Goal: Understand process/instructions: Learn how to perform a task or action

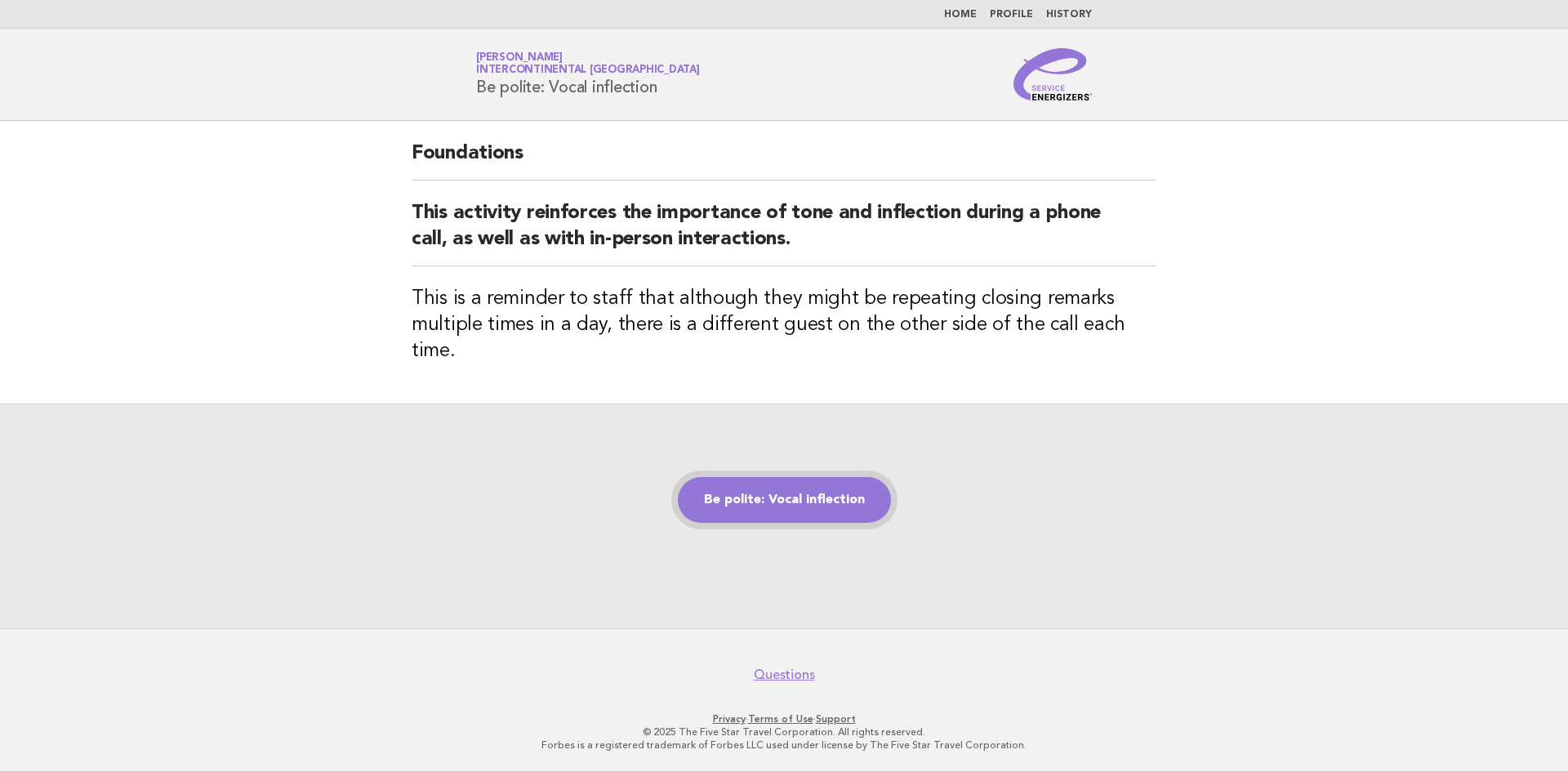
click at [815, 477] on link "Be polite: Vocal inflection" at bounding box center [784, 499] width 213 height 45
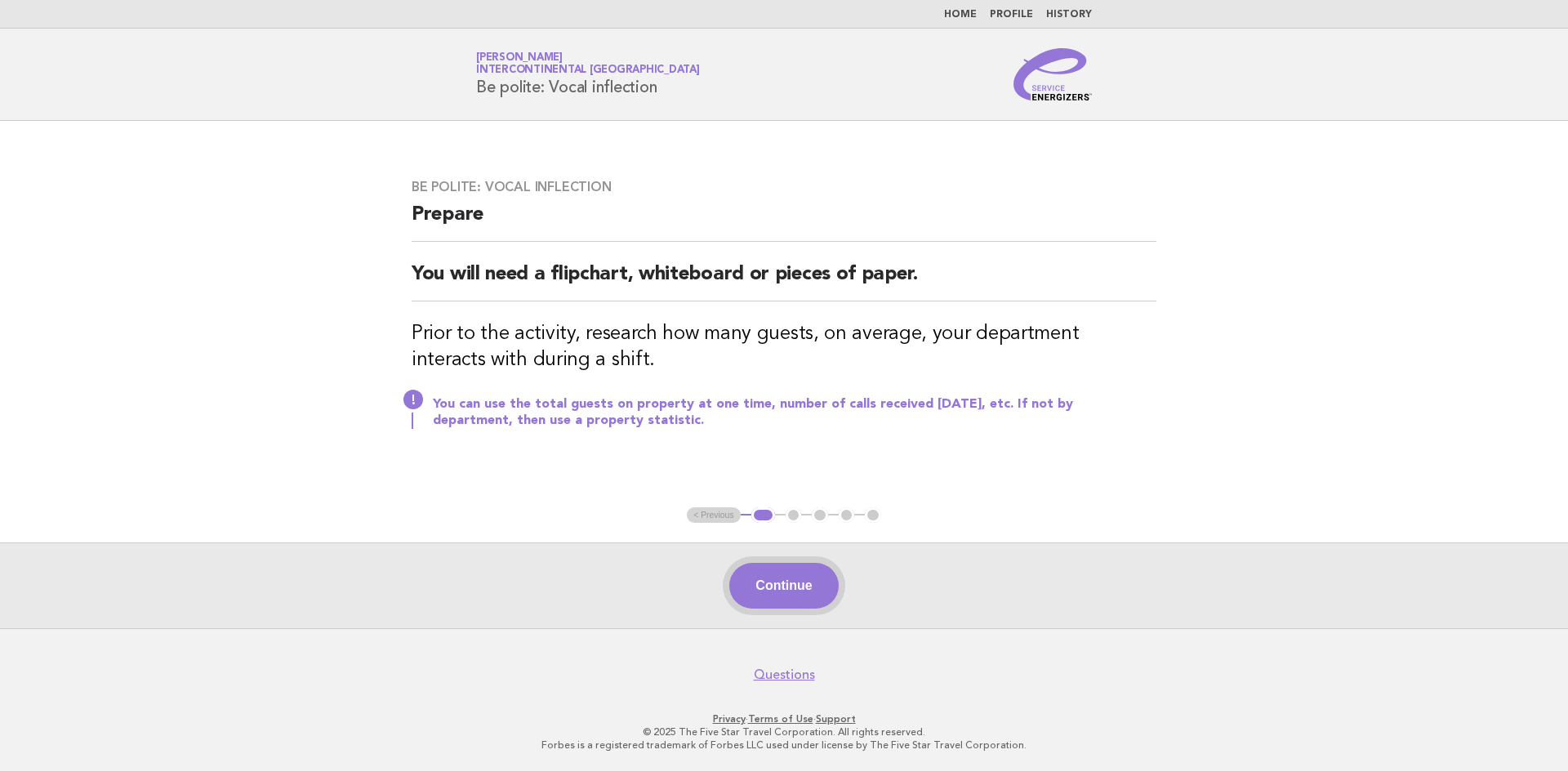
click at [770, 591] on button "Continue" at bounding box center [783, 585] width 109 height 45
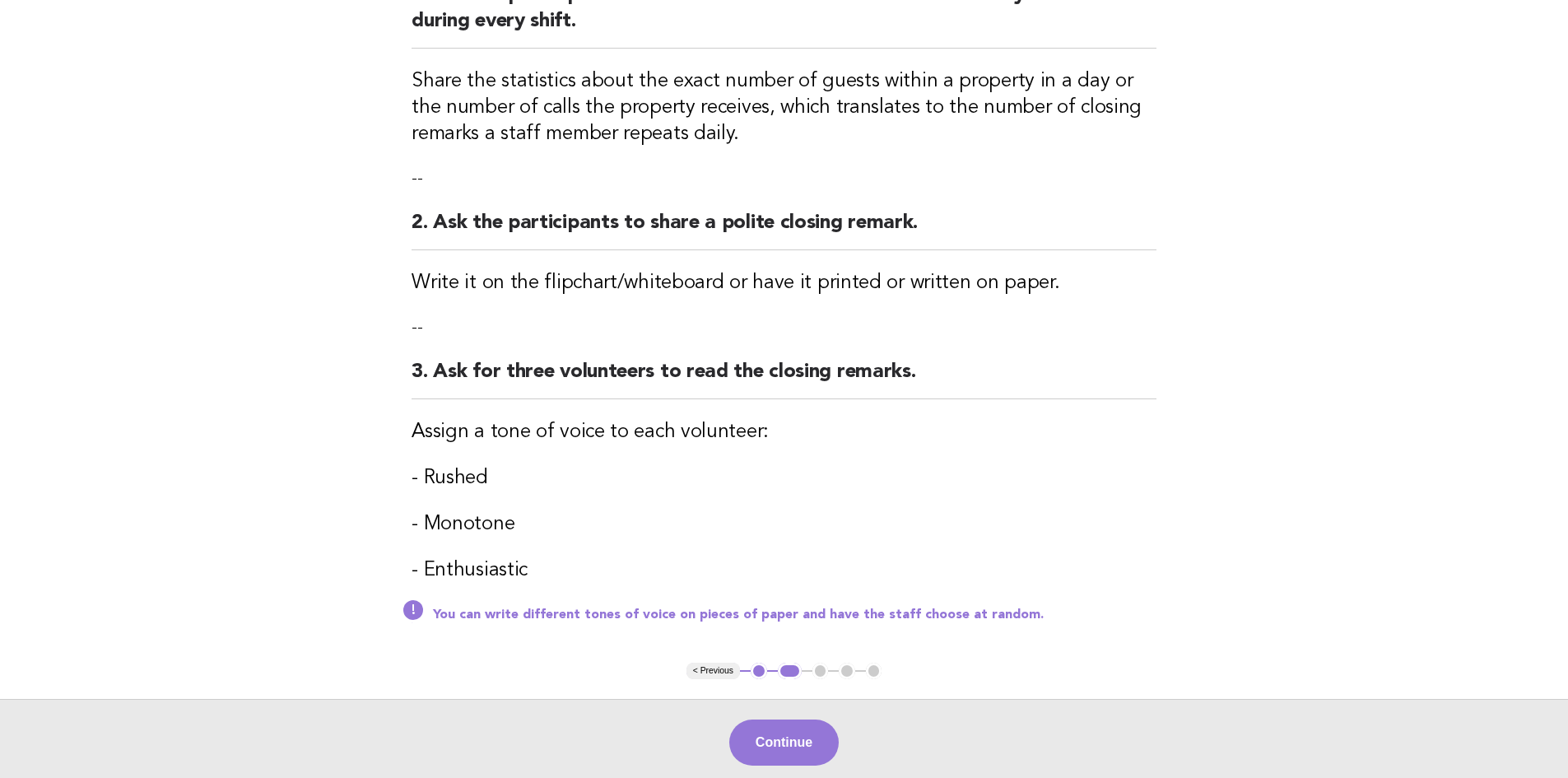
scroll to position [394, 0]
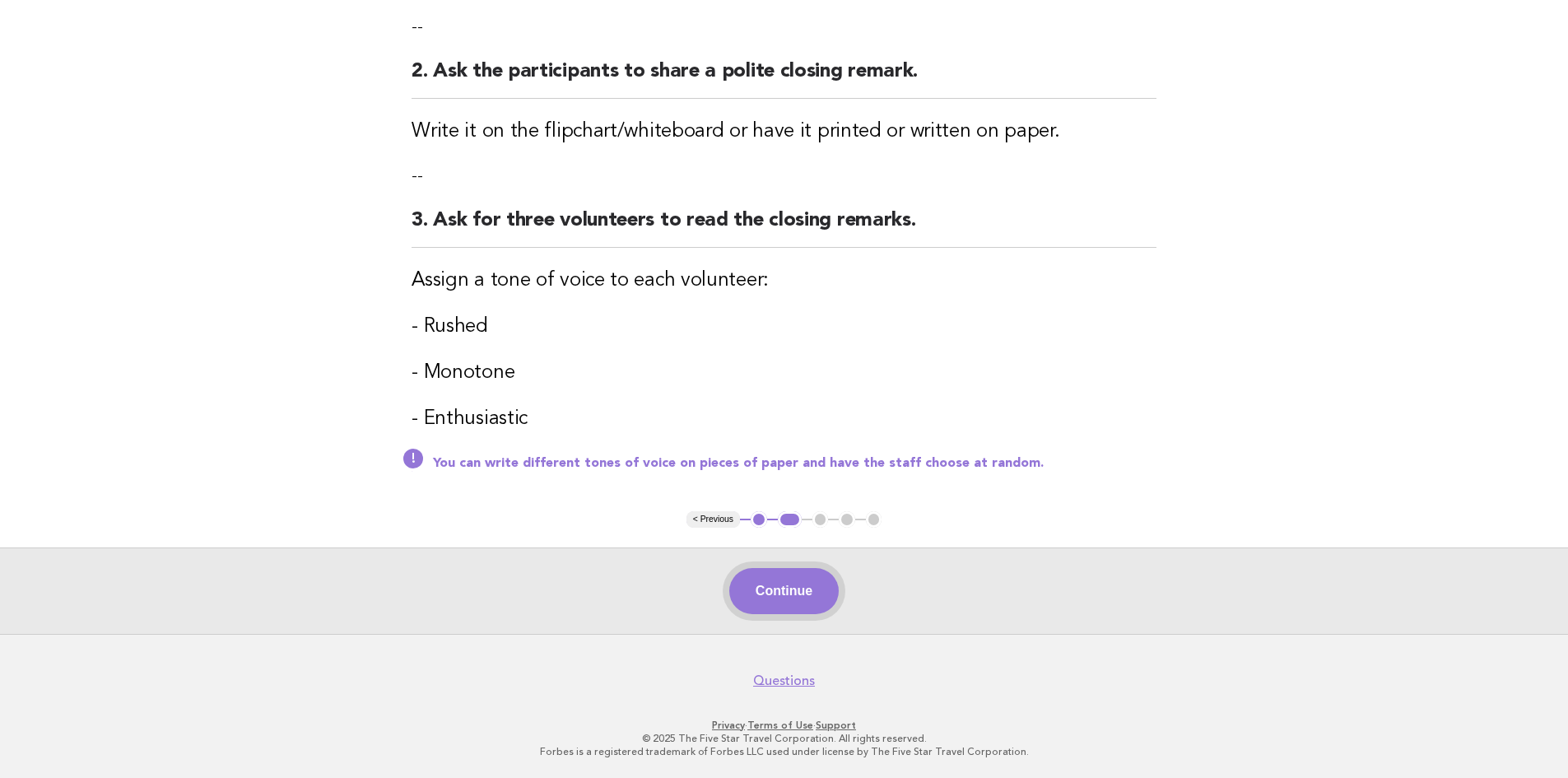
click at [778, 586] on button "Continue" at bounding box center [784, 590] width 110 height 46
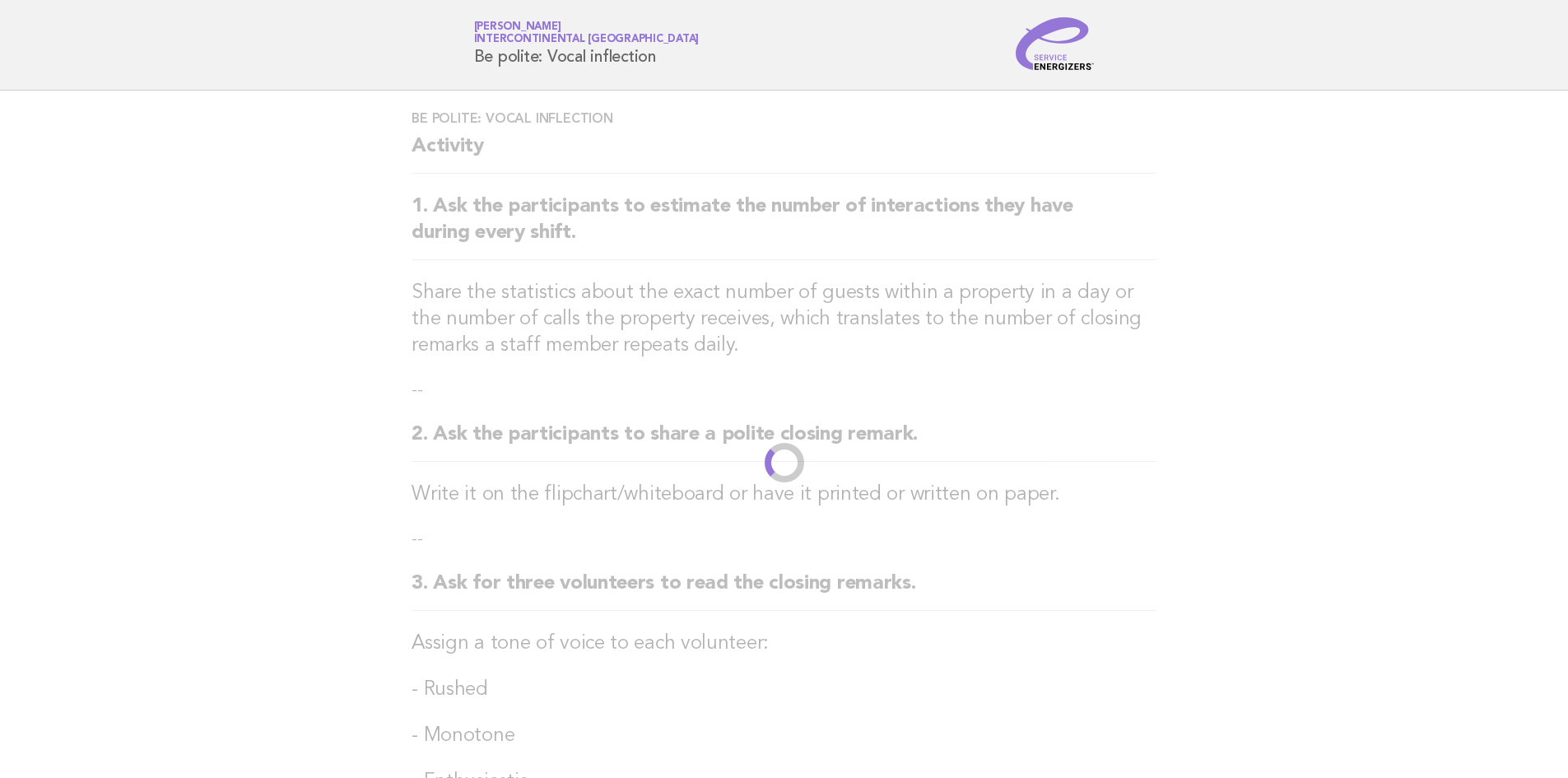
scroll to position [0, 0]
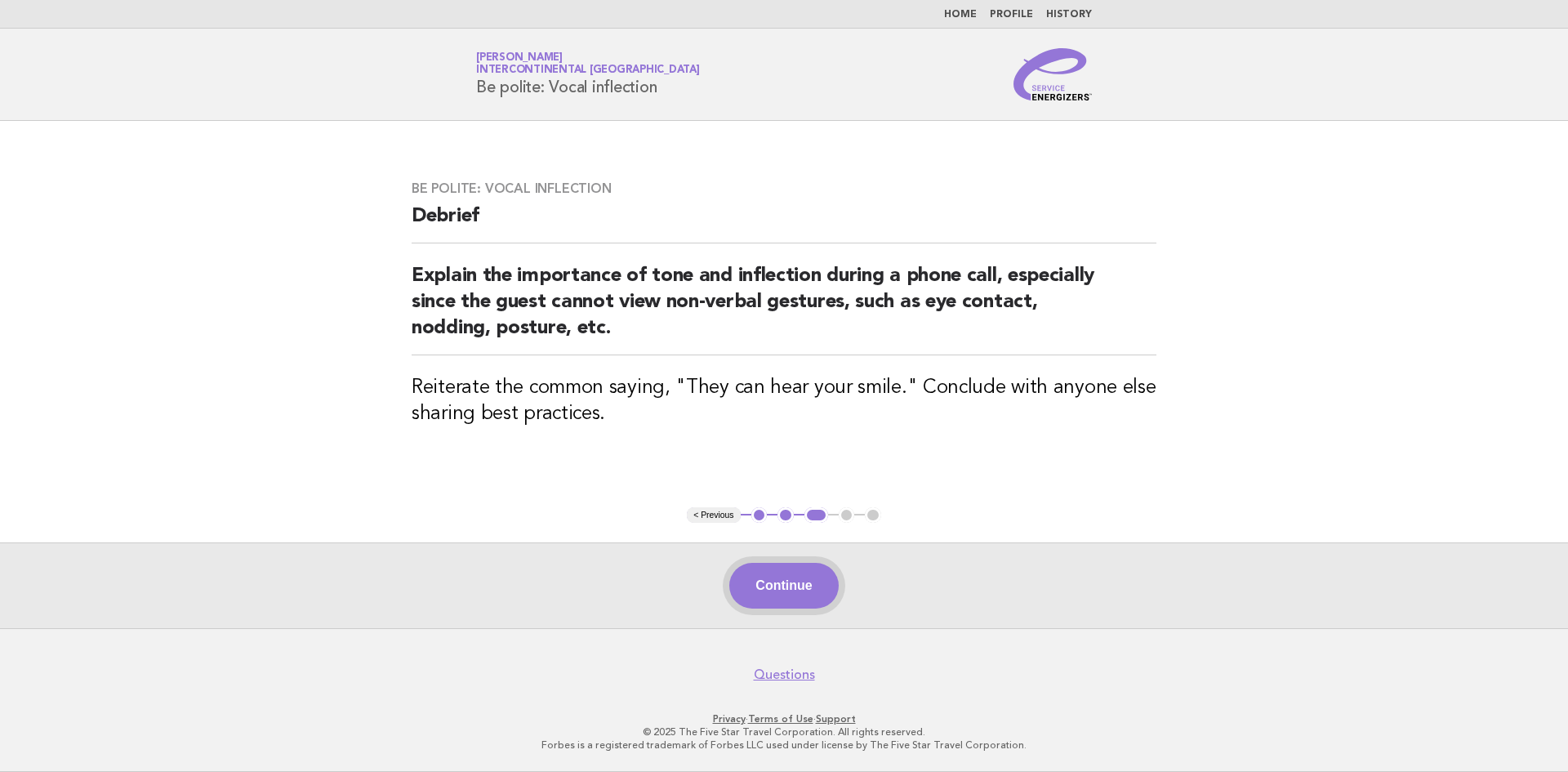
click at [759, 581] on button "Continue" at bounding box center [783, 585] width 109 height 45
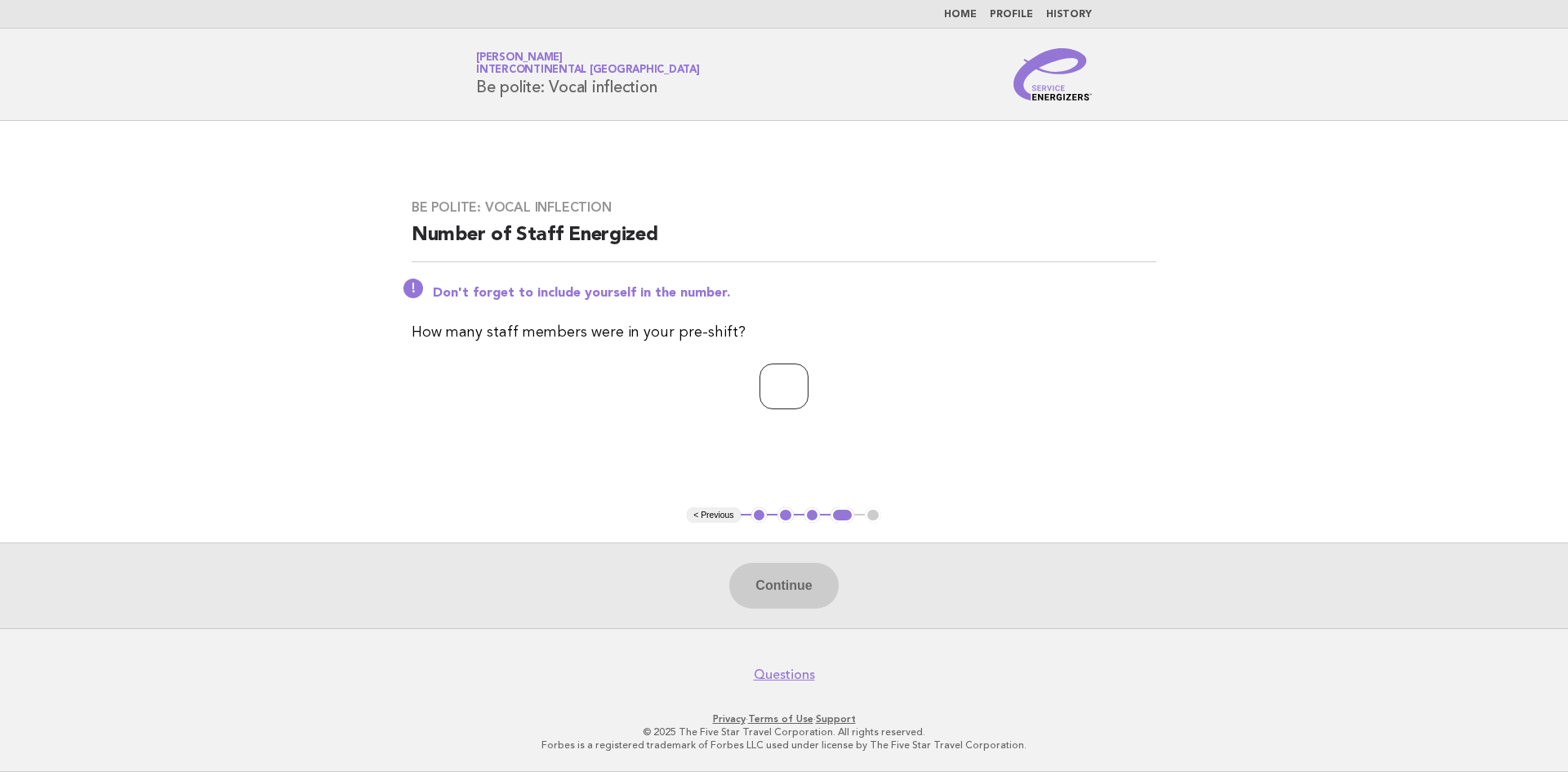
type input "*"
click at [808, 386] on input "*" at bounding box center [783, 386] width 49 height 45
click at [776, 594] on button "Continue" at bounding box center [783, 585] width 109 height 45
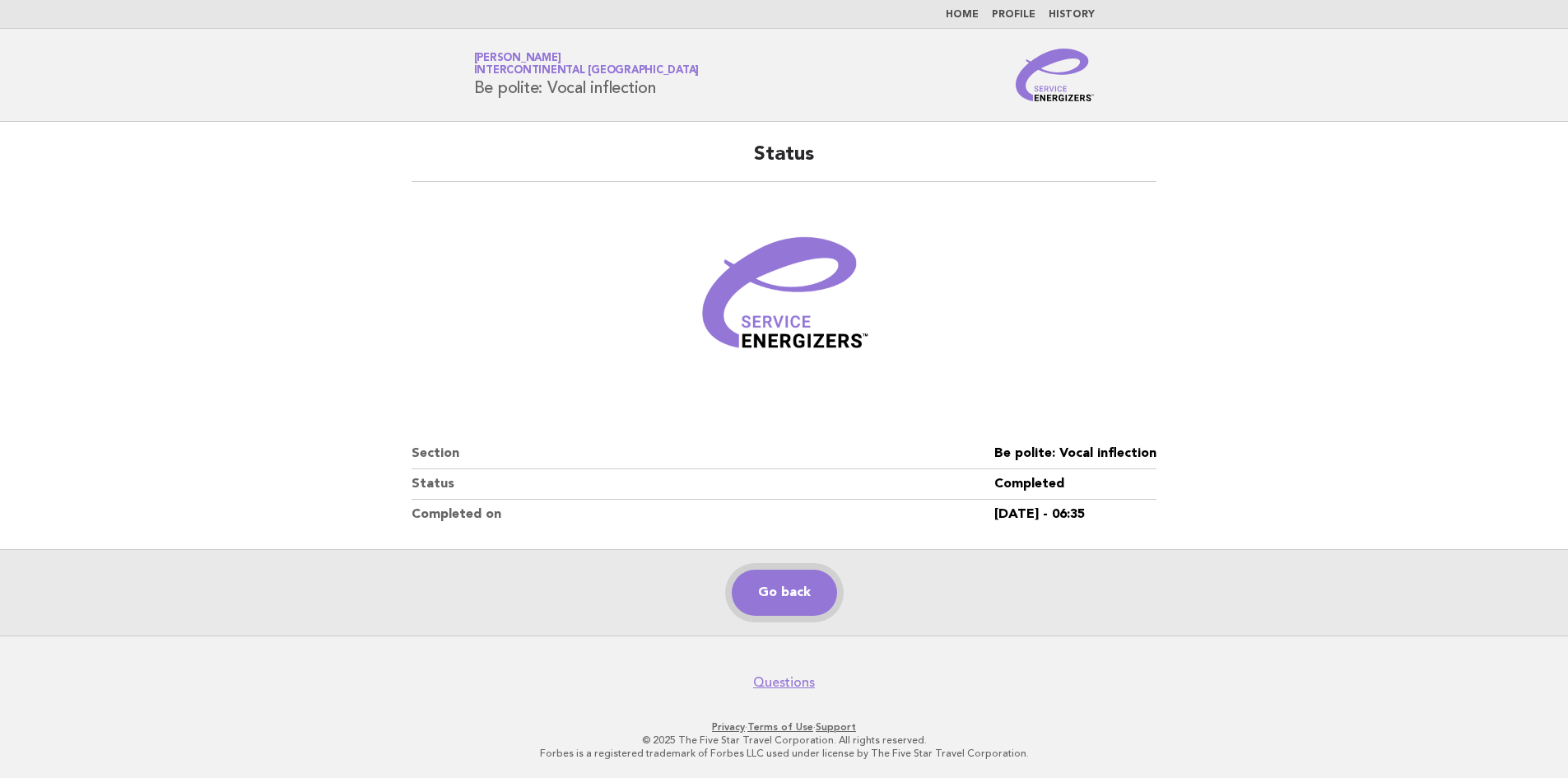
click at [772, 591] on link "Go back" at bounding box center [784, 592] width 106 height 46
